Goal: Task Accomplishment & Management: Manage account settings

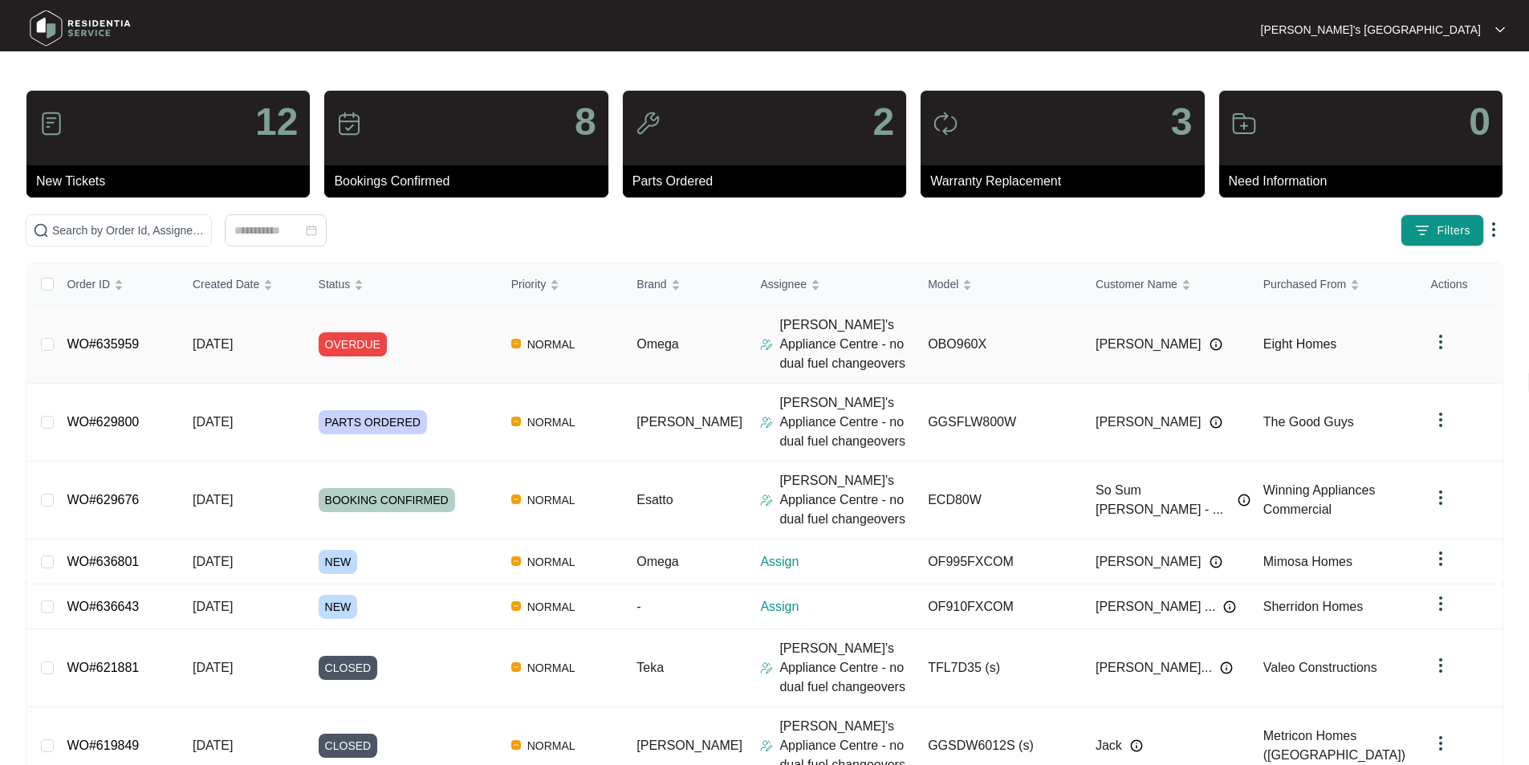
click at [96, 346] on link "WO#635959" at bounding box center [103, 344] width 72 height 14
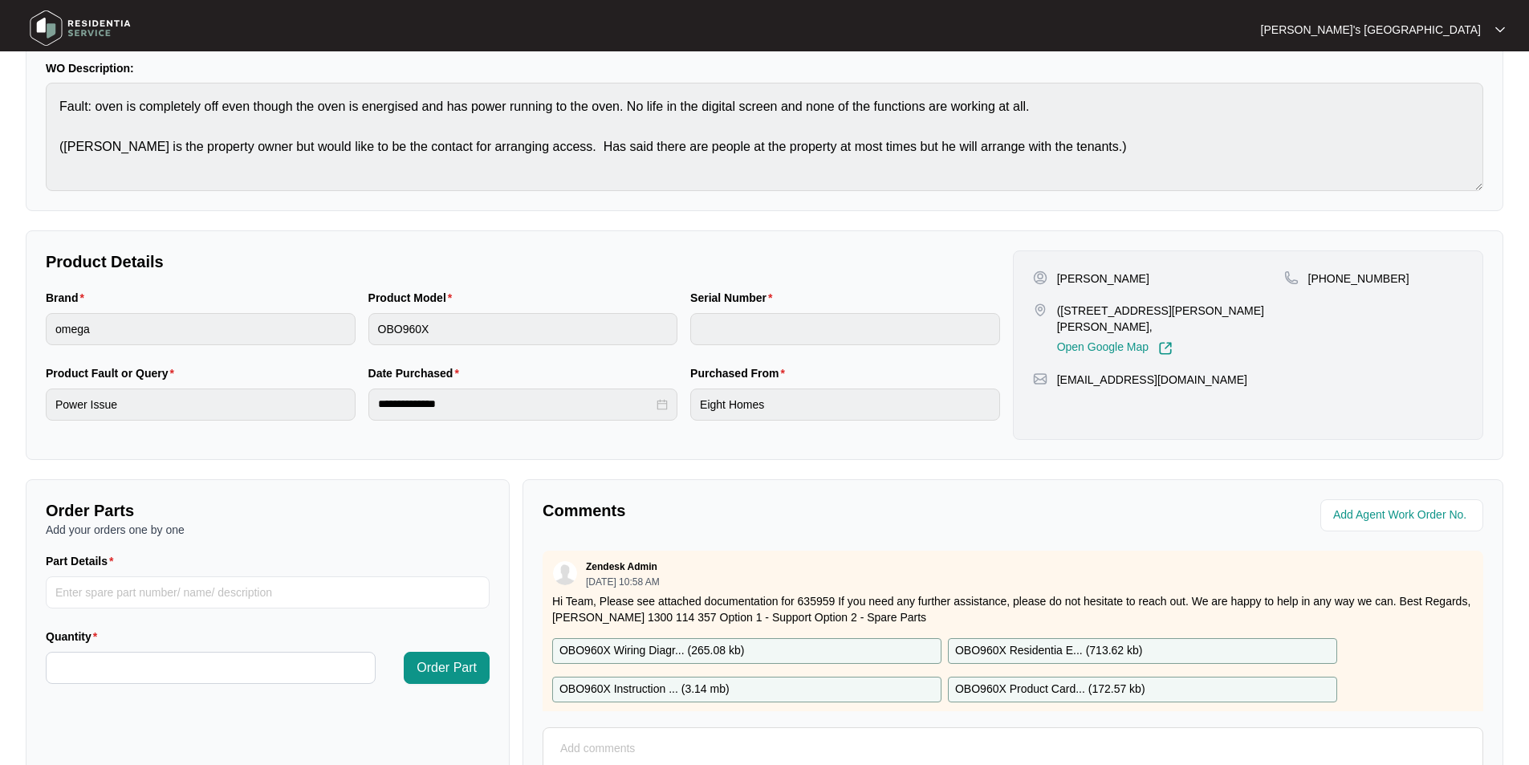
scroll to position [300, 0]
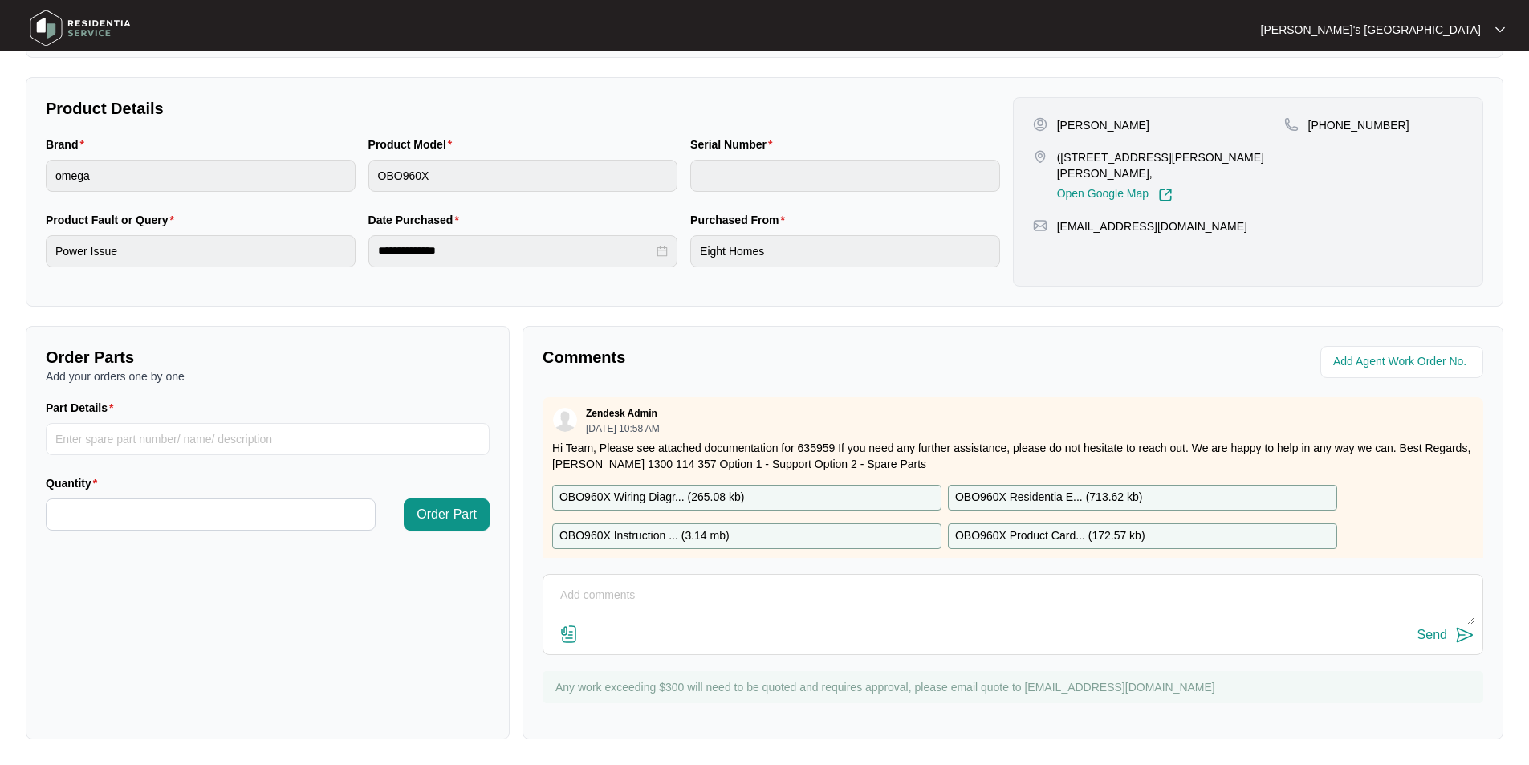
click at [674, 609] on textarea at bounding box center [1012, 604] width 923 height 42
type textarea "Booked for 10/9"
click at [1455, 633] on img at bounding box center [1464, 634] width 19 height 19
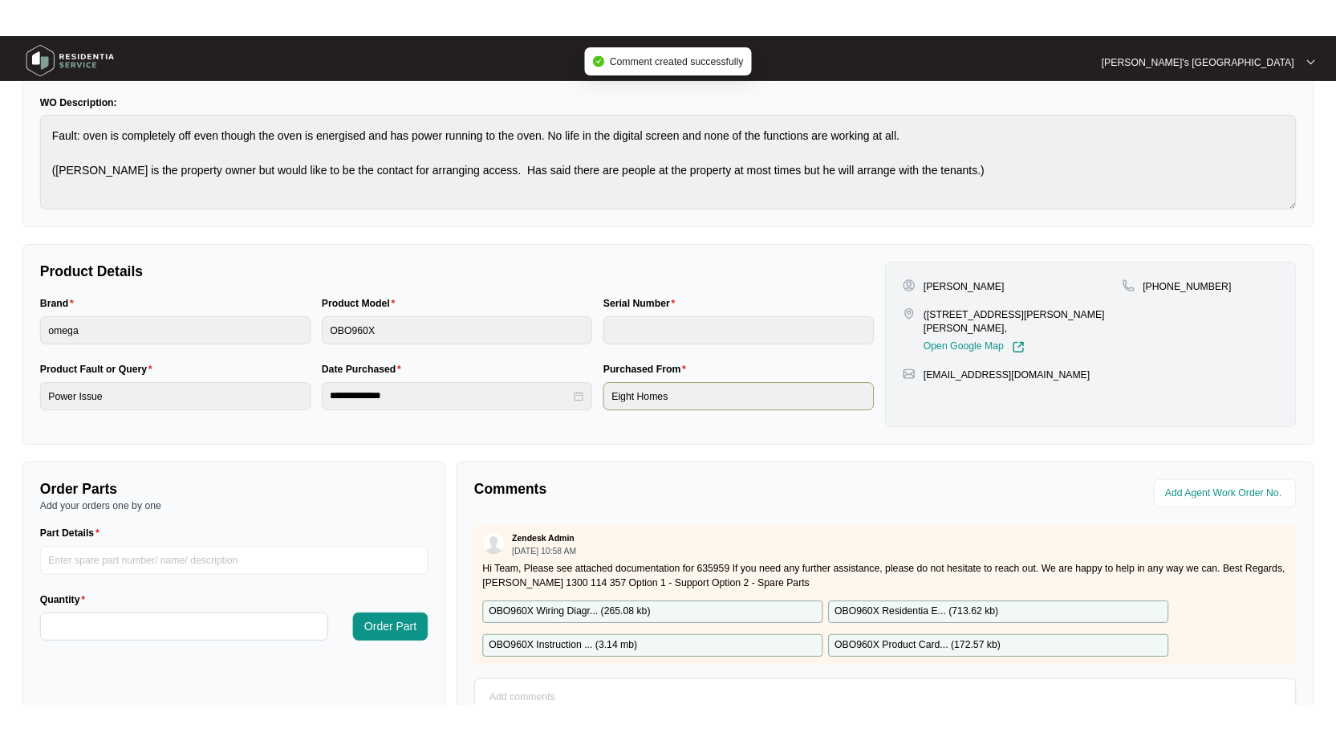
scroll to position [0, 0]
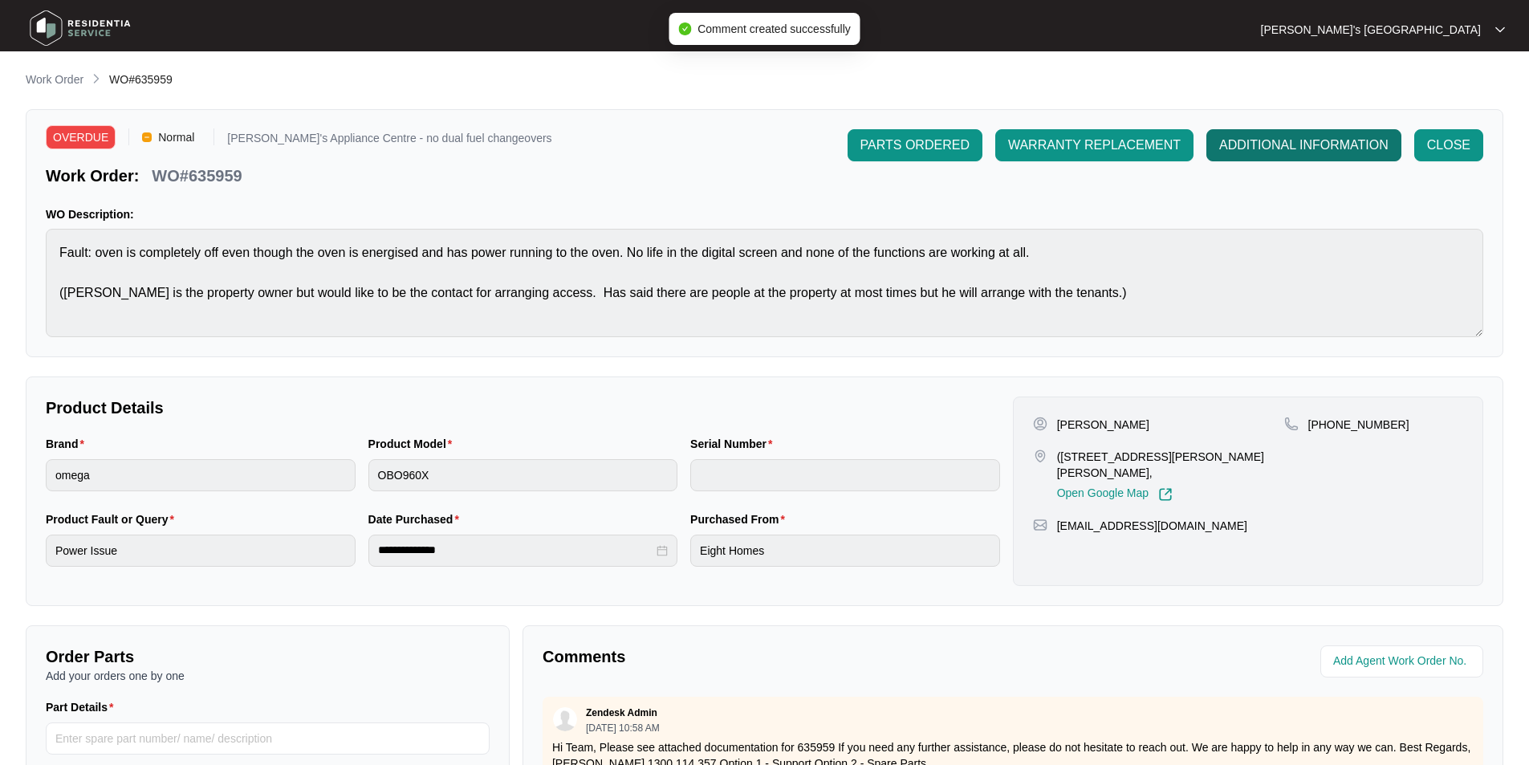
click at [1268, 144] on span "ADDITIONAL INFORMATION" at bounding box center [1303, 145] width 169 height 19
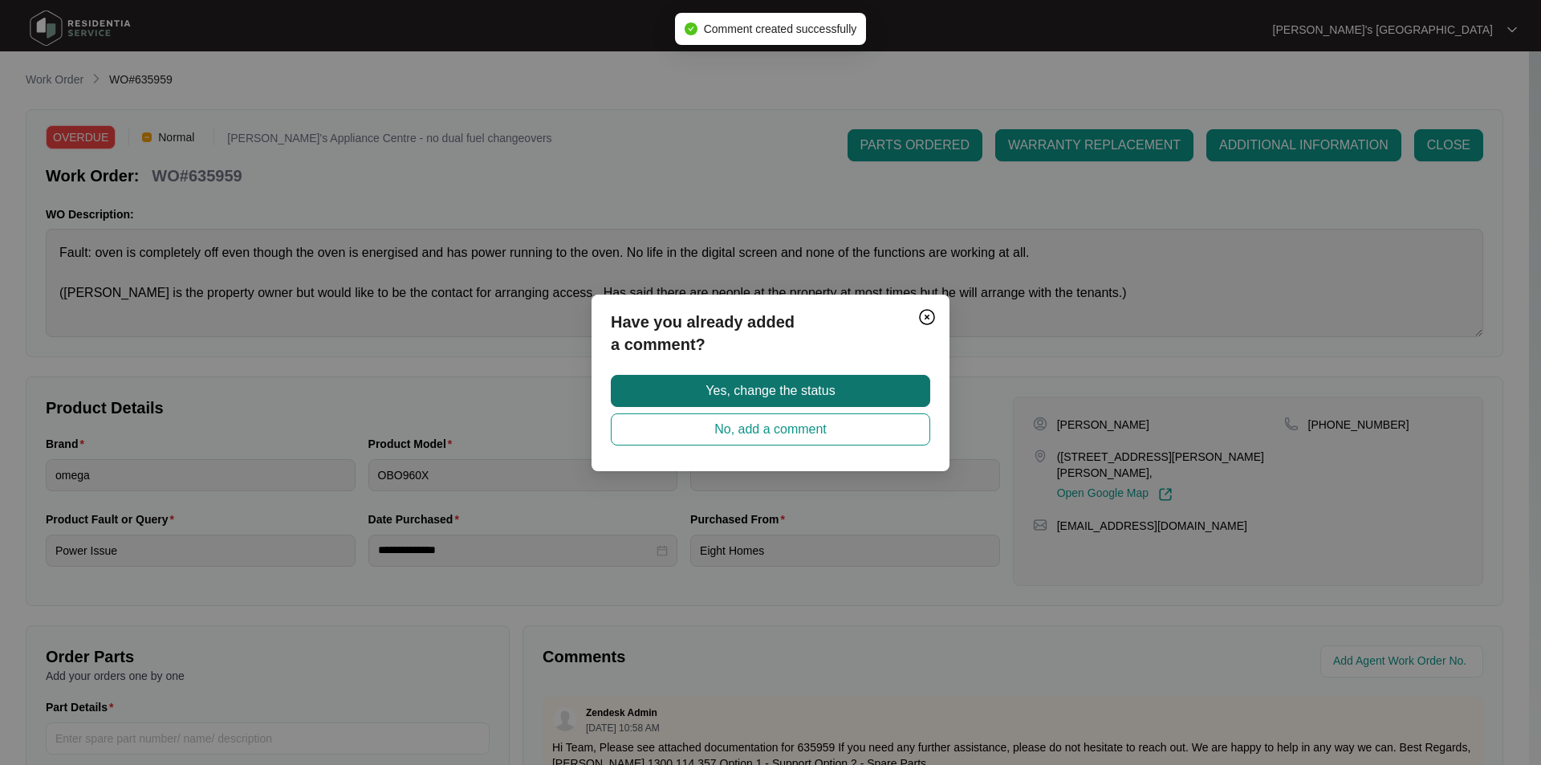
click at [724, 388] on span "Yes, change the status" at bounding box center [769, 390] width 129 height 19
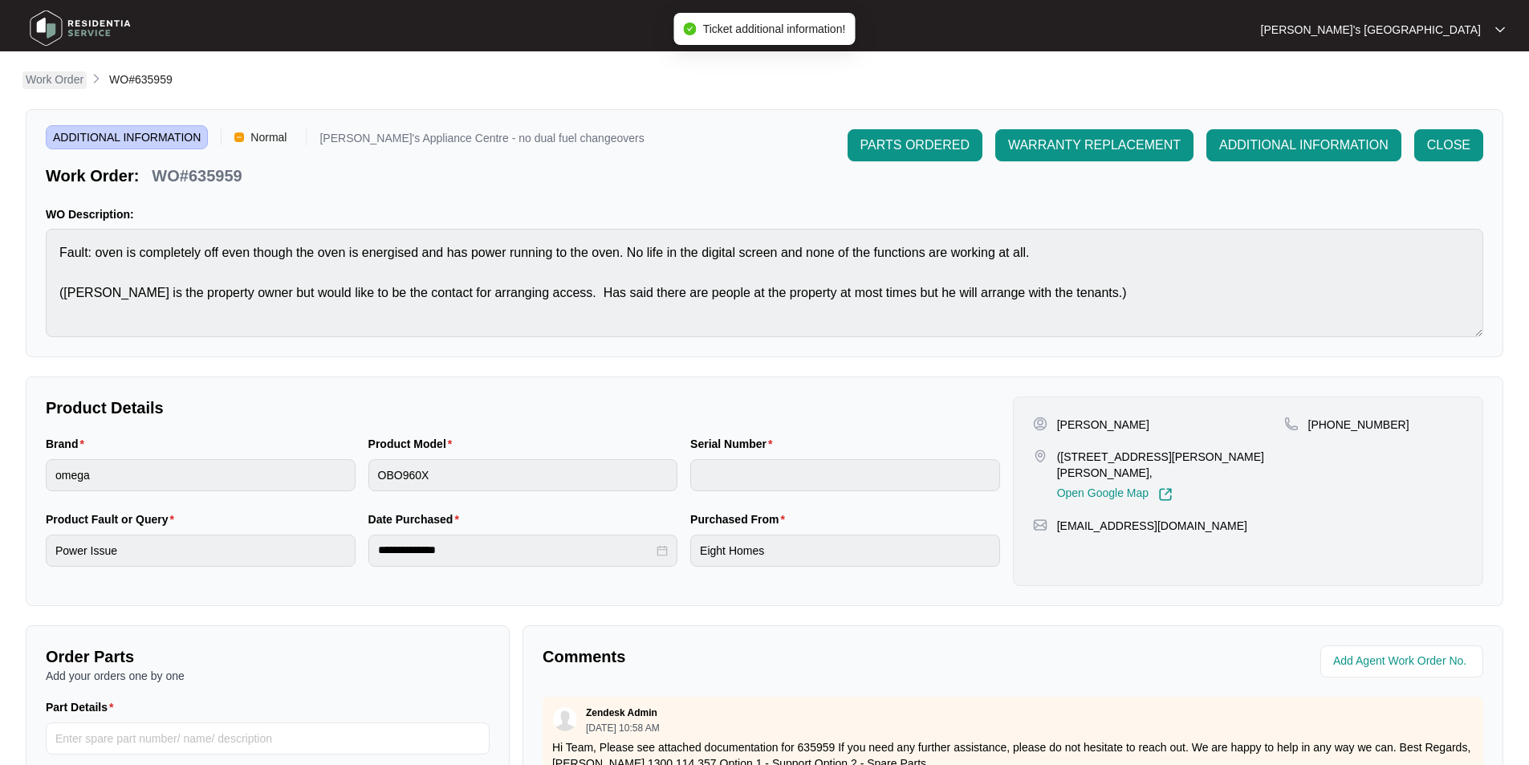
click at [63, 83] on p "Work Order" at bounding box center [55, 79] width 58 height 16
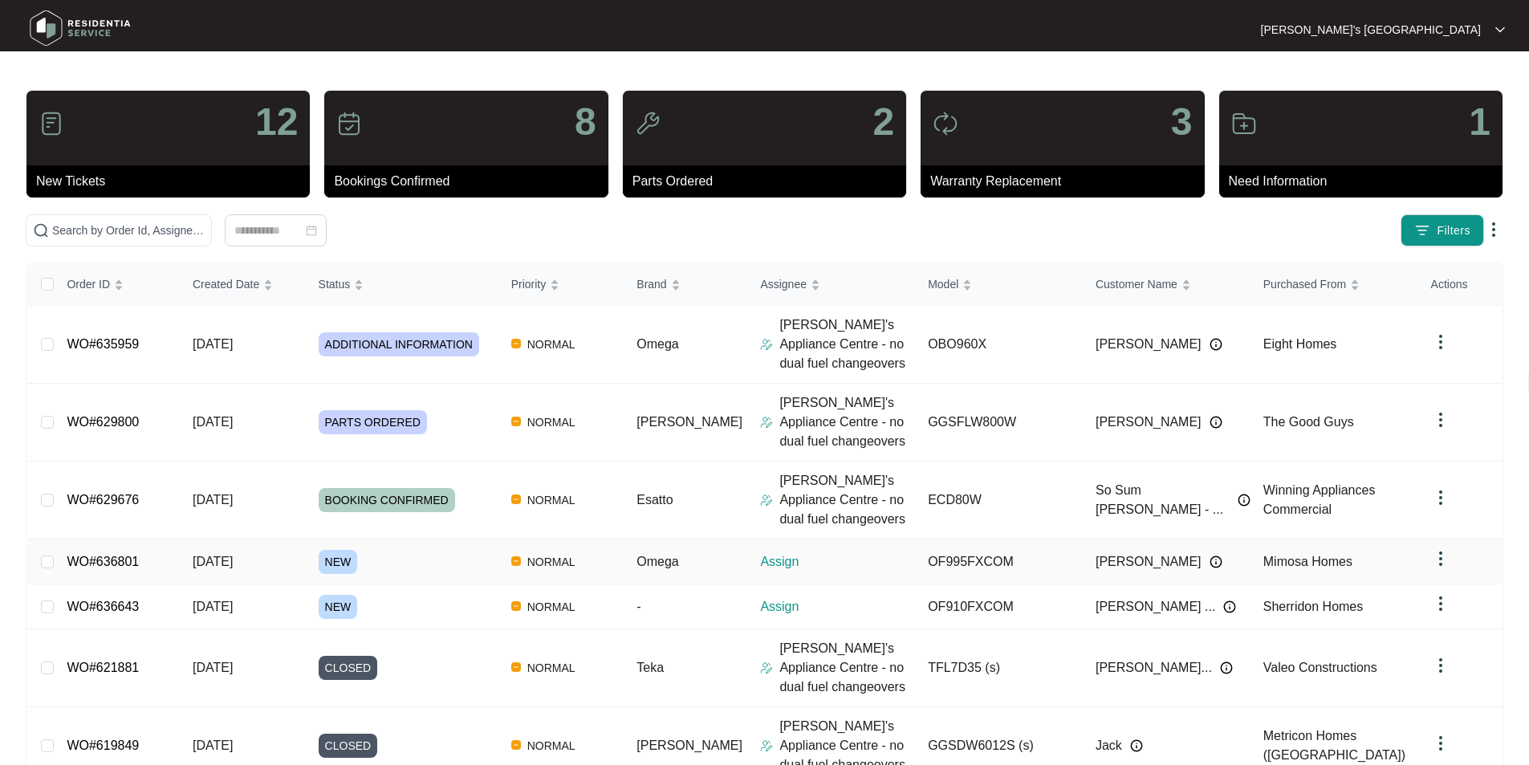
click at [110, 563] on link "WO#636801" at bounding box center [103, 562] width 72 height 14
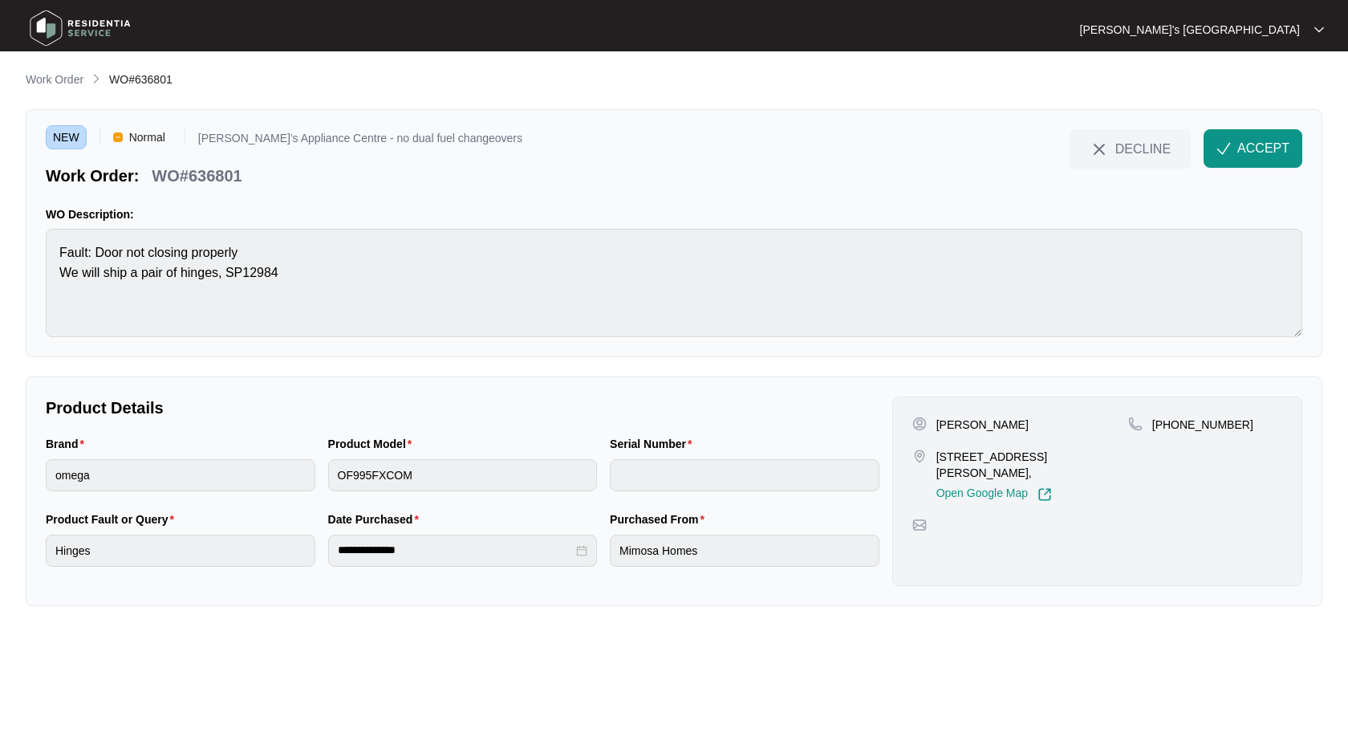
click at [990, 419] on p "[PERSON_NAME]" at bounding box center [983, 425] width 92 height 16
copy p "[PERSON_NAME]"
drag, startPoint x: 935, startPoint y: 453, endPoint x: 988, endPoint y: 454, distance: 53.0
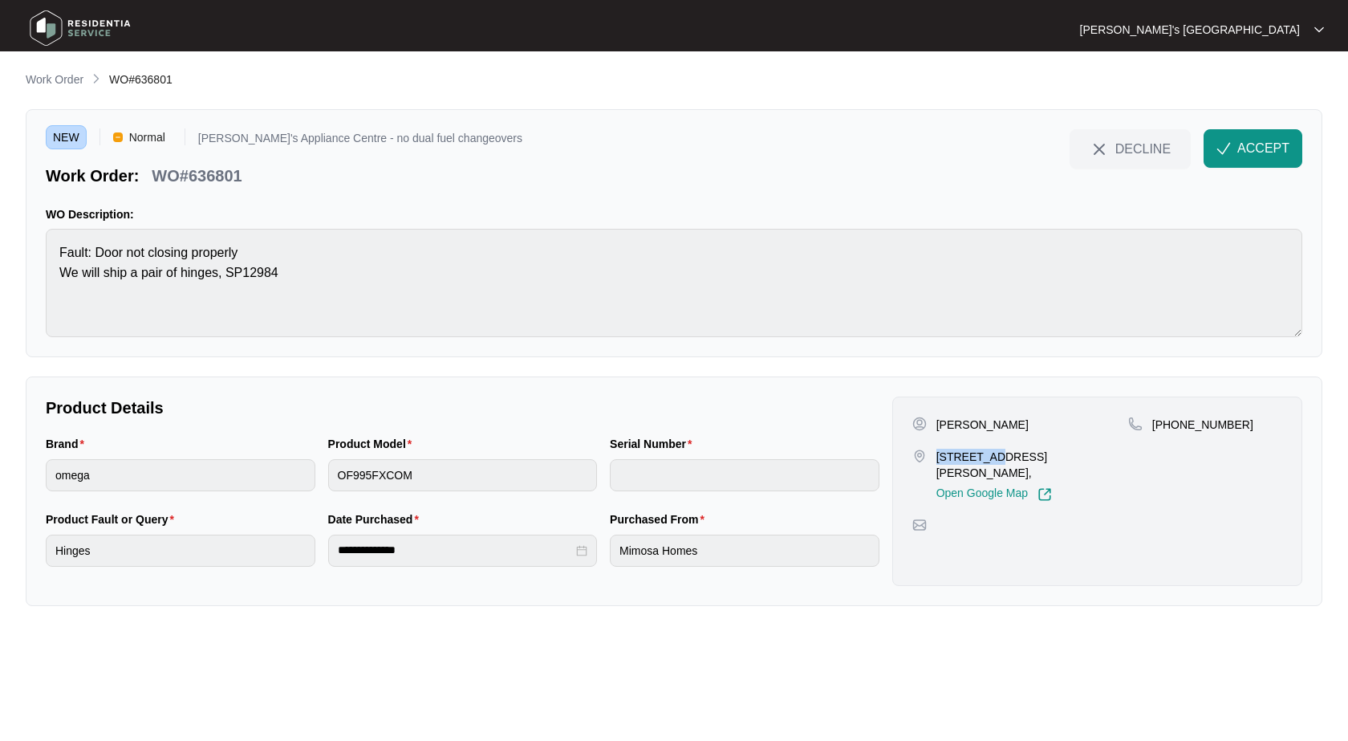
click at [989, 454] on div "16 Koolah Drive, Lara VIC 3212, Open Google Map" at bounding box center [1021, 475] width 216 height 53
copy p "16 Koolah"
click at [1204, 418] on p "+61413466261" at bounding box center [1203, 425] width 101 height 16
copy p "61413466261"
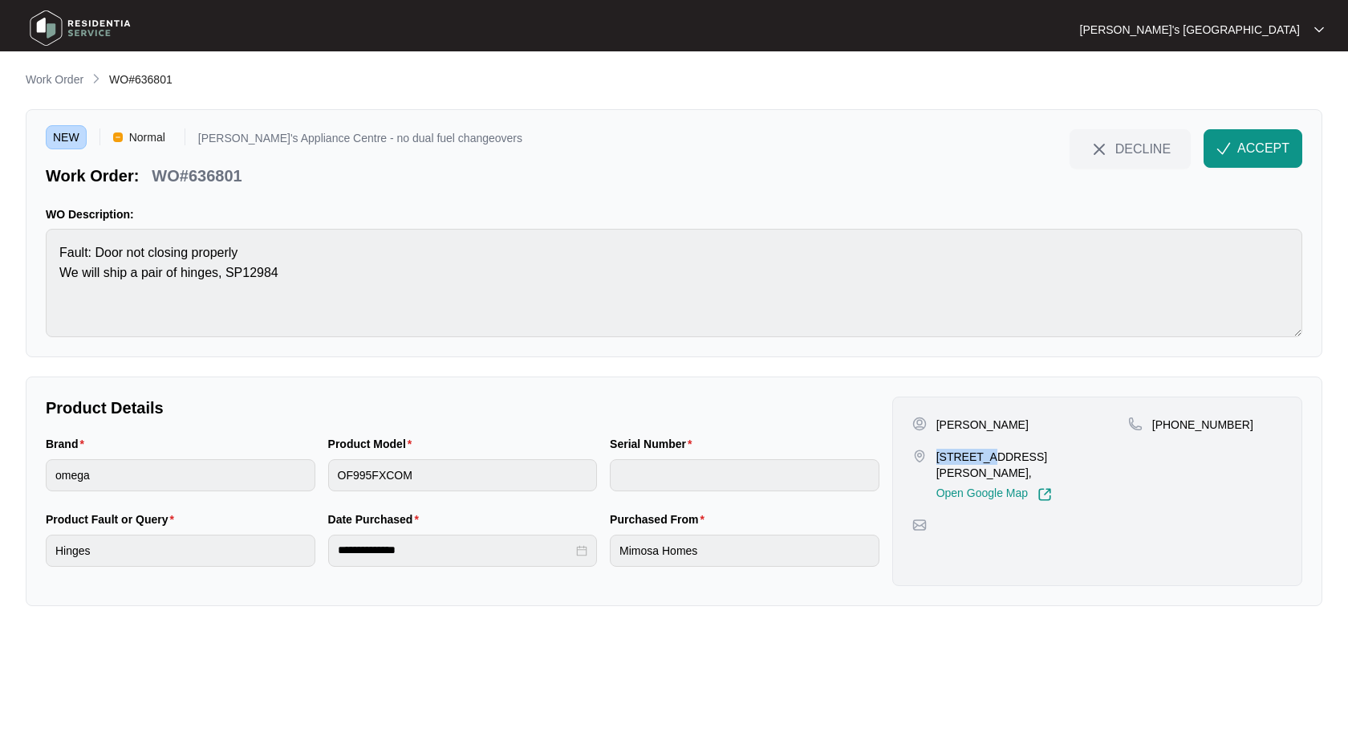
drag, startPoint x: 937, startPoint y: 454, endPoint x: 988, endPoint y: 455, distance: 50.6
click at [988, 455] on p "16 Koolah Drive, Lara VIC 3212," at bounding box center [1033, 465] width 192 height 32
copy p "16 Koolah"
click at [224, 174] on p "WO#636801" at bounding box center [197, 176] width 90 height 22
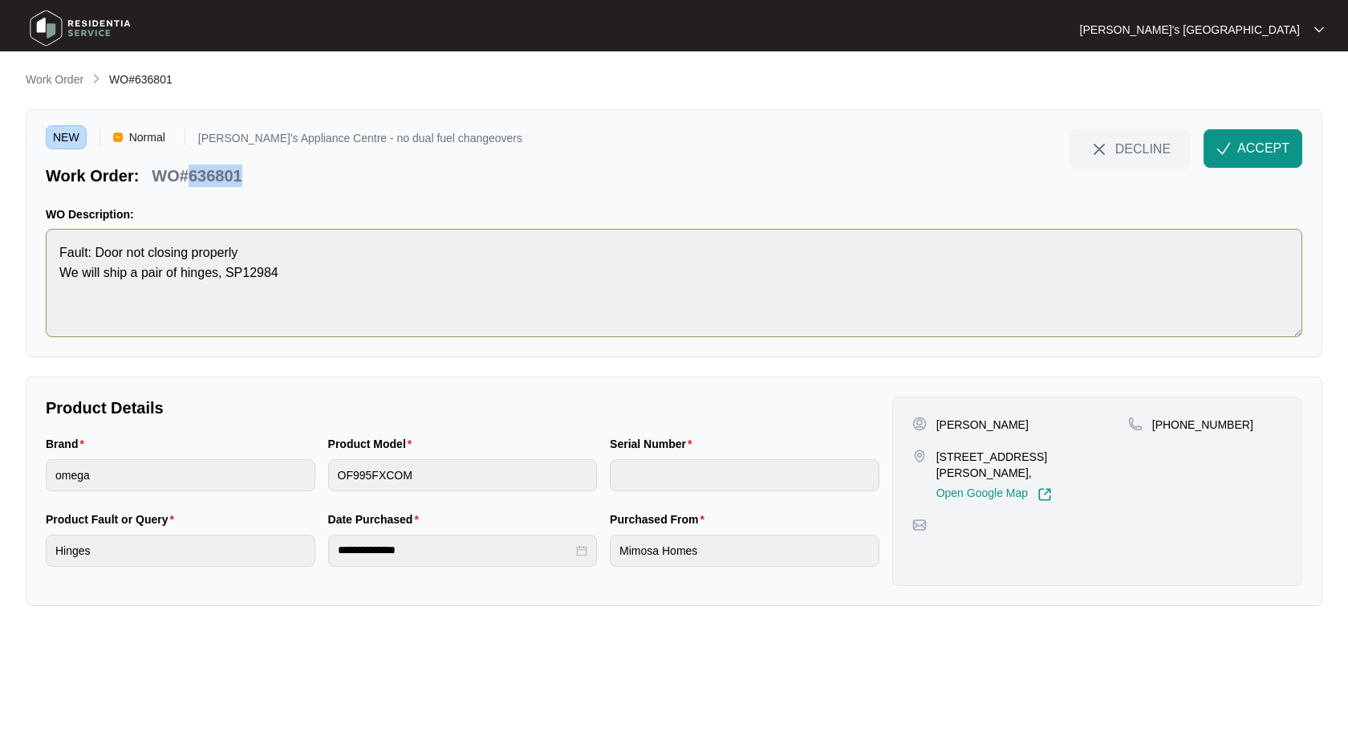
copy p "636801"
click at [1275, 141] on span "ACCEPT" at bounding box center [1264, 148] width 52 height 19
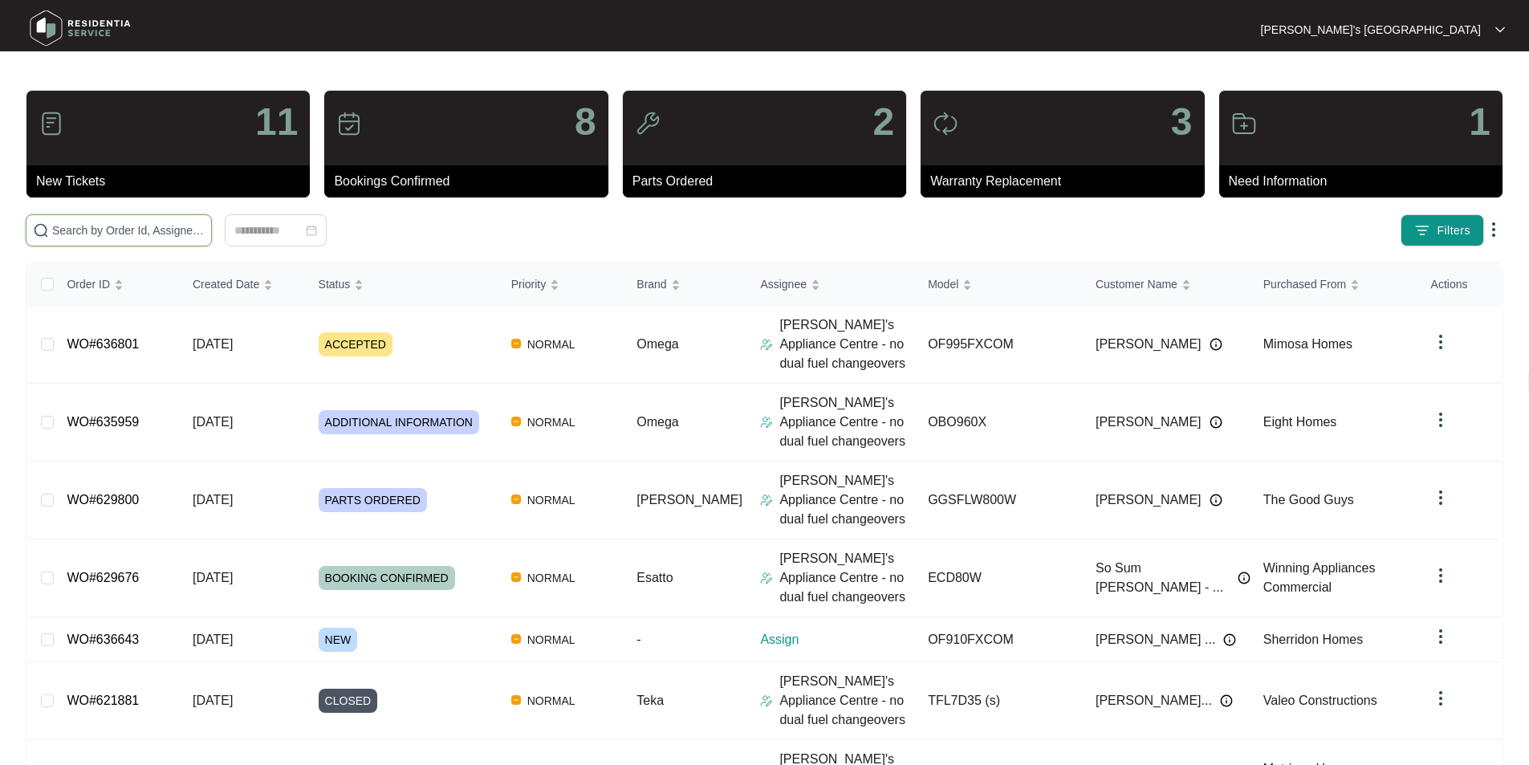
click at [205, 235] on input "text" at bounding box center [128, 231] width 152 height 18
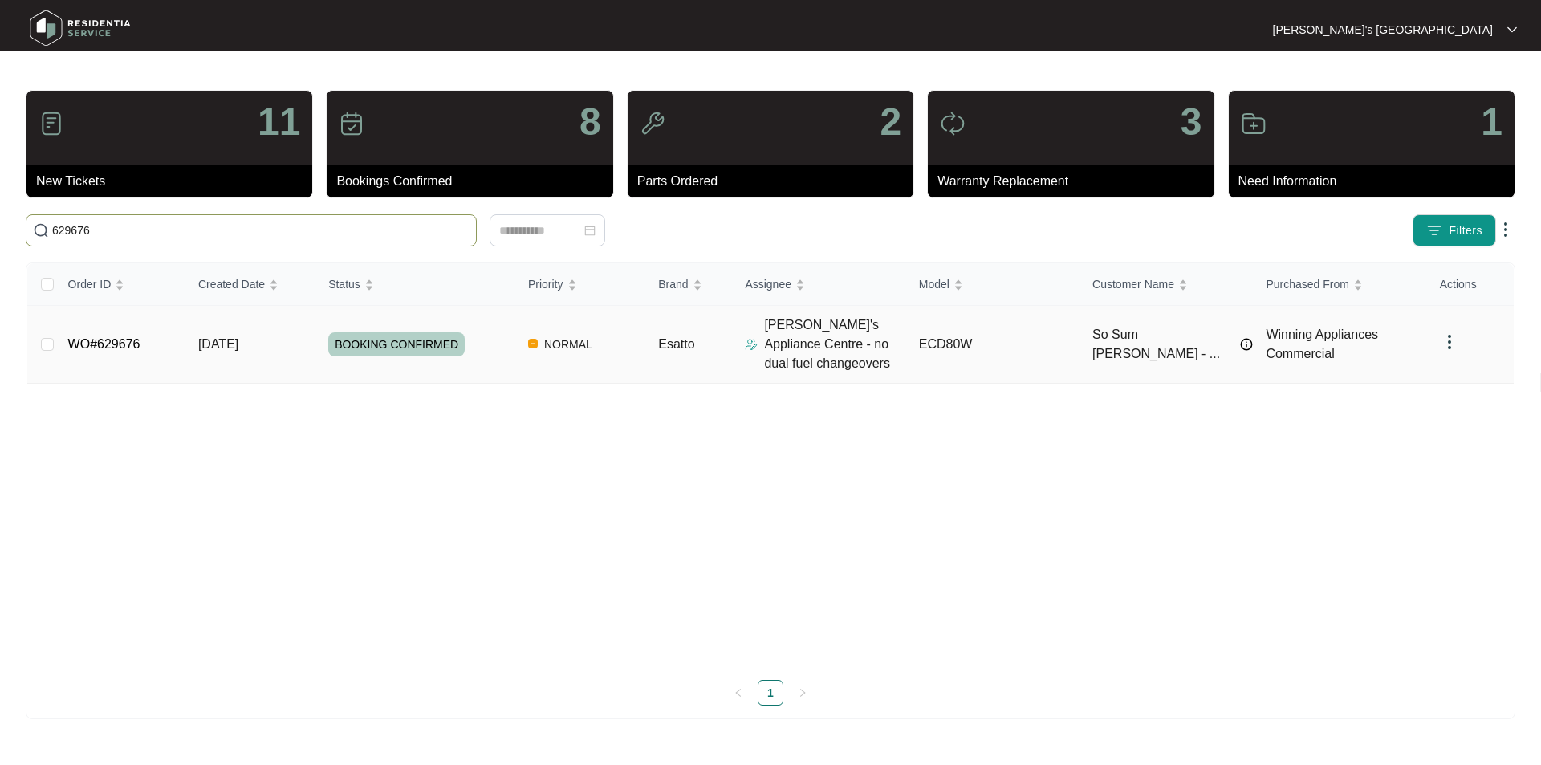
type input "629676"
click at [125, 348] on link "WO#629676" at bounding box center [104, 344] width 72 height 14
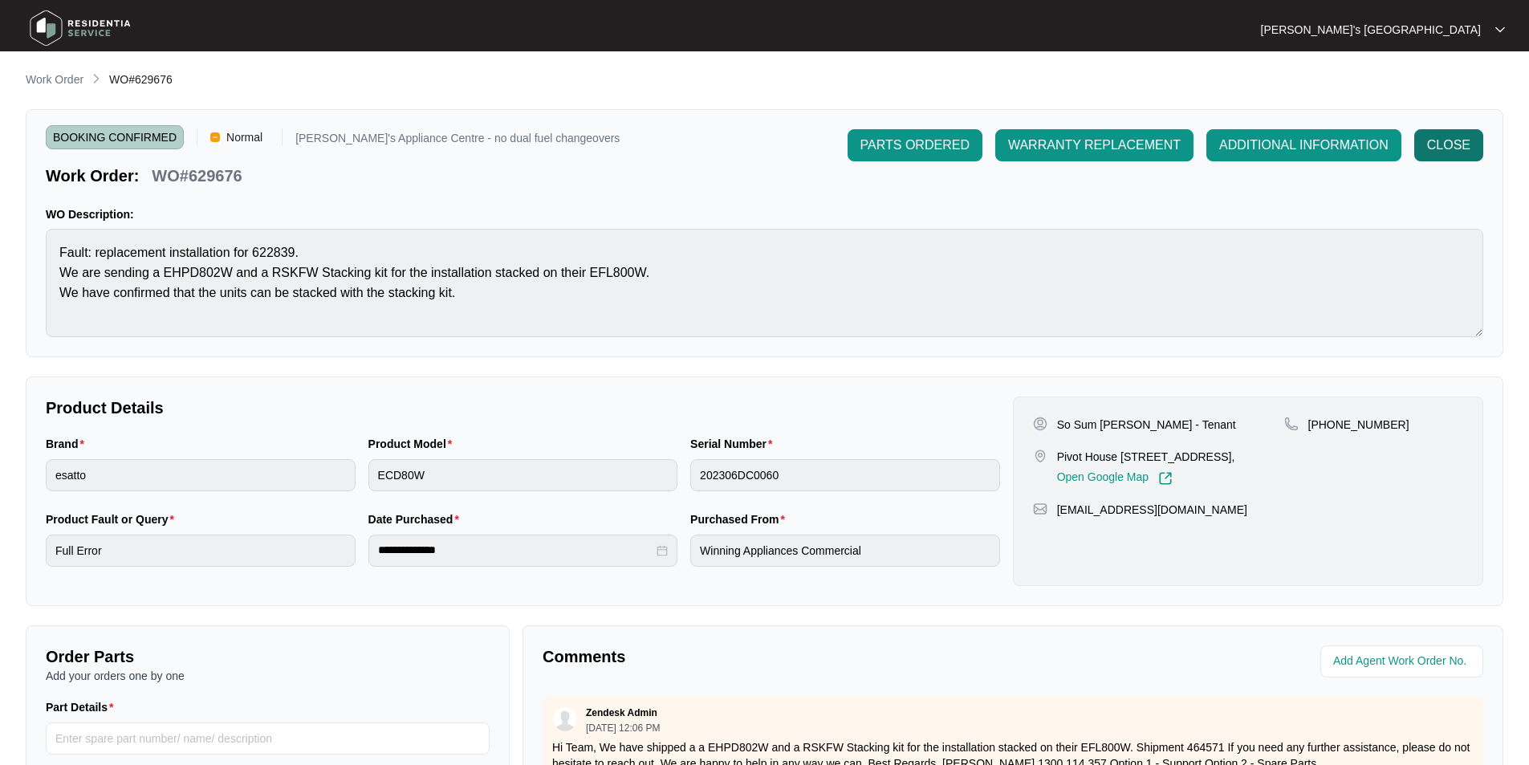
click at [1470, 148] on button "CLOSE" at bounding box center [1448, 145] width 69 height 32
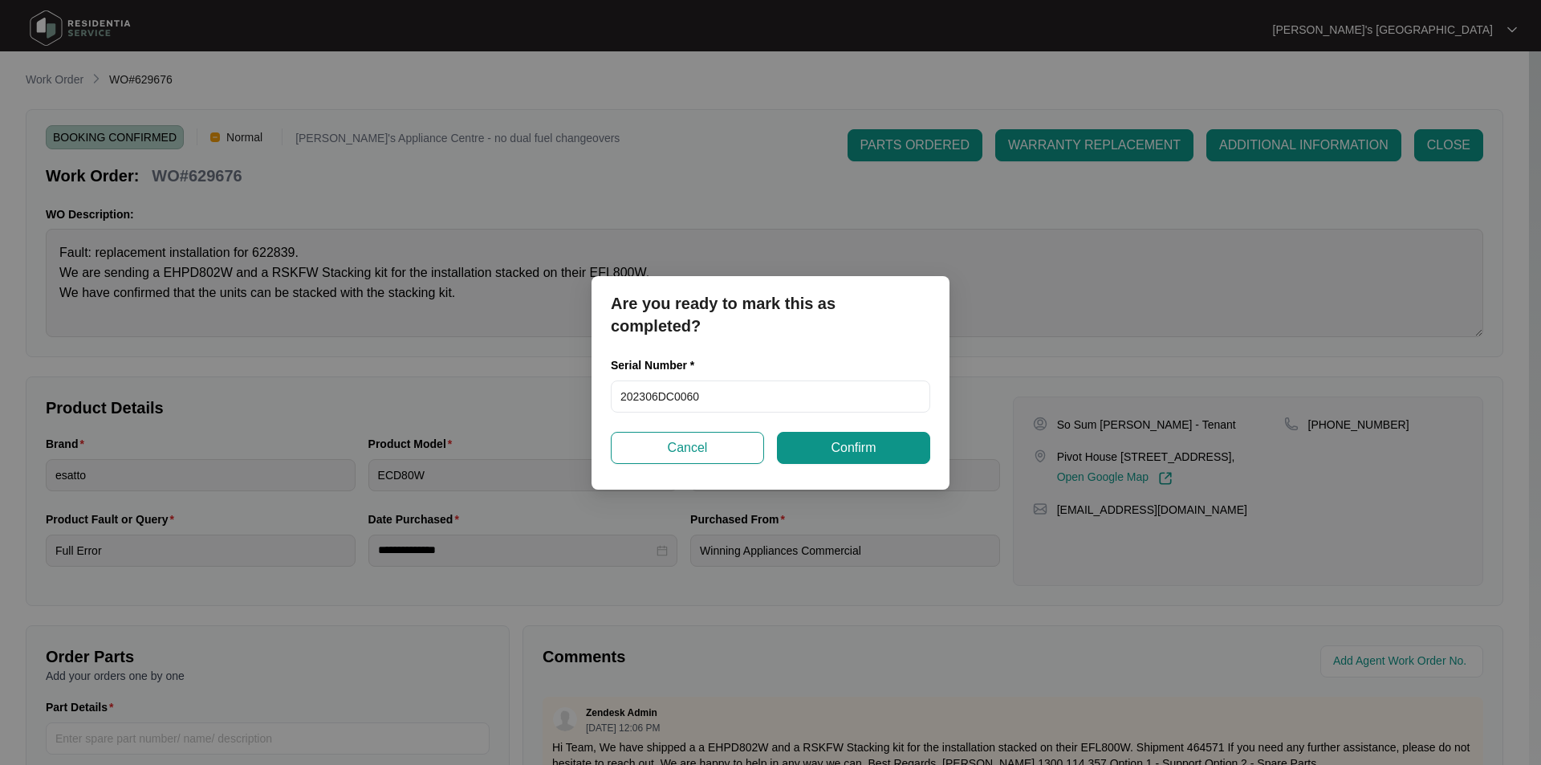
click at [827, 464] on div "Are you ready to mark this as completed? Serial Number * 202306DC0060 Cancel Co…" at bounding box center [771, 382] width 358 height 213
click at [848, 445] on span "Confirm" at bounding box center [853, 447] width 45 height 19
